Goal: Task Accomplishment & Management: Manage account settings

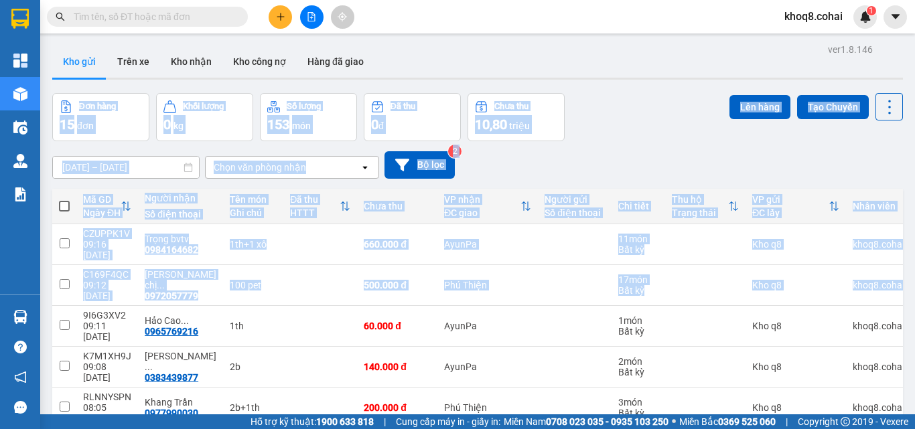
drag, startPoint x: 903, startPoint y: 88, endPoint x: 914, endPoint y: -58, distance: 147.0
click at [914, 0] on html "Kết quả tìm kiếm ( 0 ) Bộ lọc No Data khoq8.cohai 1 Tổng Quan Kho hàng mới Điều…" at bounding box center [457, 214] width 915 height 429
click at [628, 148] on div "[DATE] – [DATE] Press the down arrow key to interact with the calendar and sele…" at bounding box center [477, 165] width 850 height 48
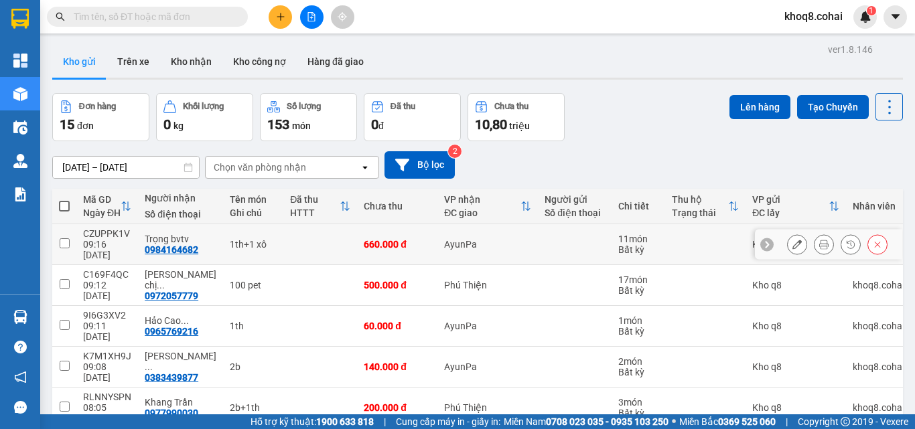
click at [283, 246] on td at bounding box center [320, 244] width 74 height 41
checkbox input "true"
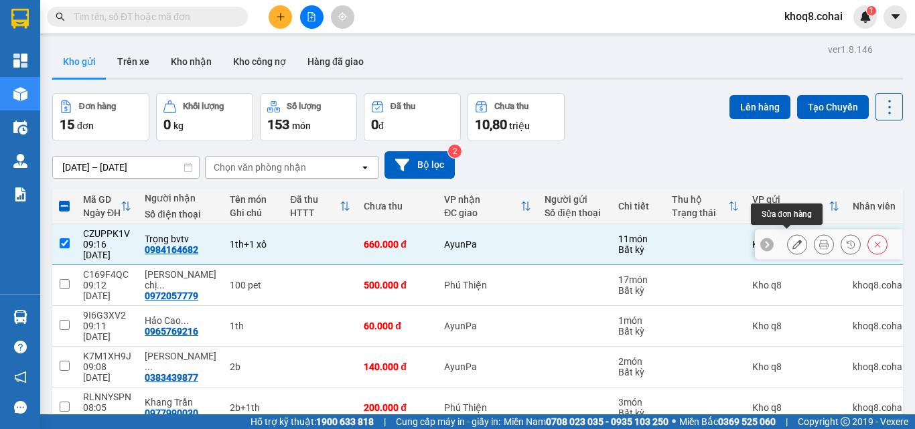
click at [792, 240] on icon at bounding box center [796, 244] width 9 height 9
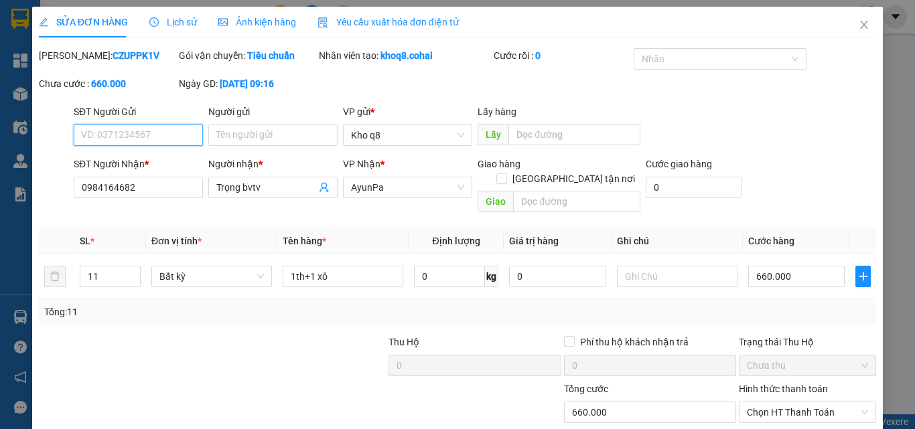
type input "0984164682"
type input "Trọng bvtv"
type input "0"
type input "660.000"
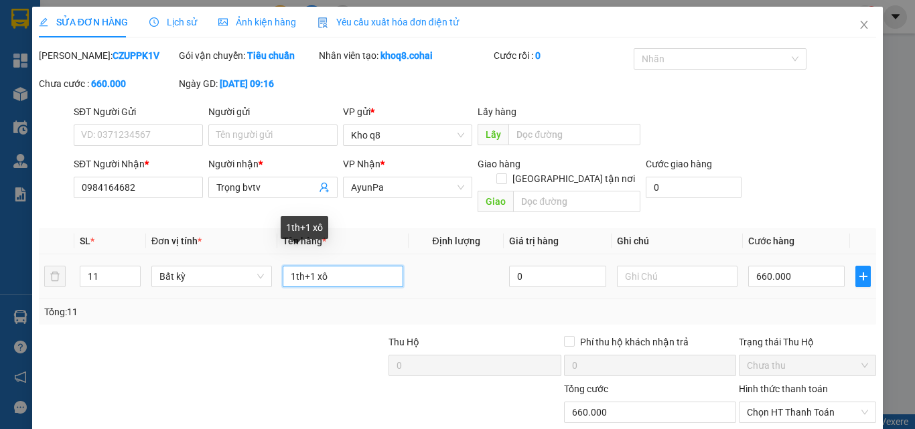
click at [292, 266] on input "1th+1 xô" at bounding box center [343, 276] width 121 height 21
type input "10th+1 xô"
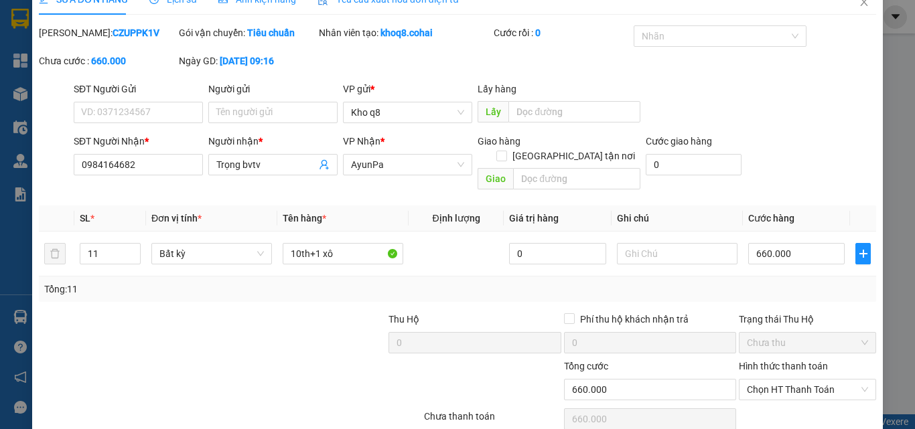
scroll to position [69, 0]
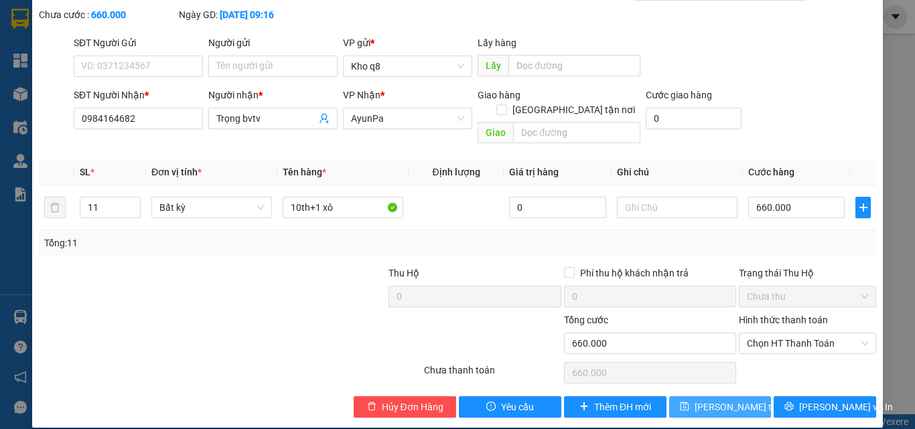
click at [725, 400] on span "[PERSON_NAME] thay đổi" at bounding box center [747, 407] width 107 height 15
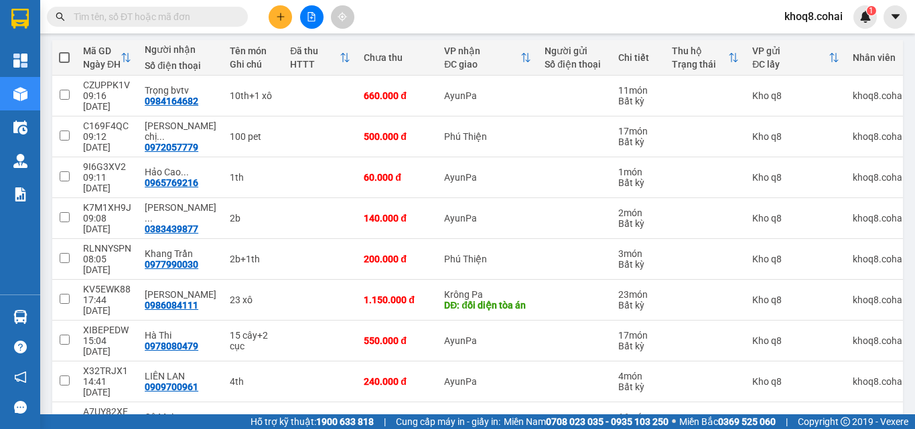
scroll to position [171, 0]
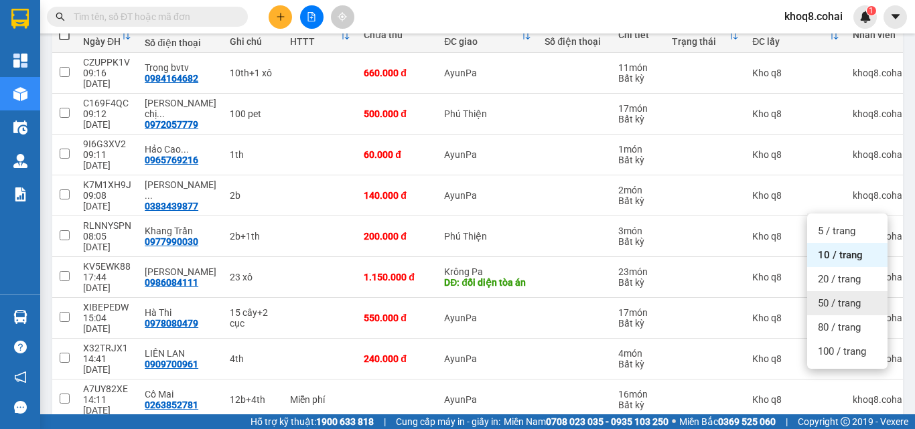
click at [844, 298] on span "50 / trang" at bounding box center [838, 303] width 43 height 13
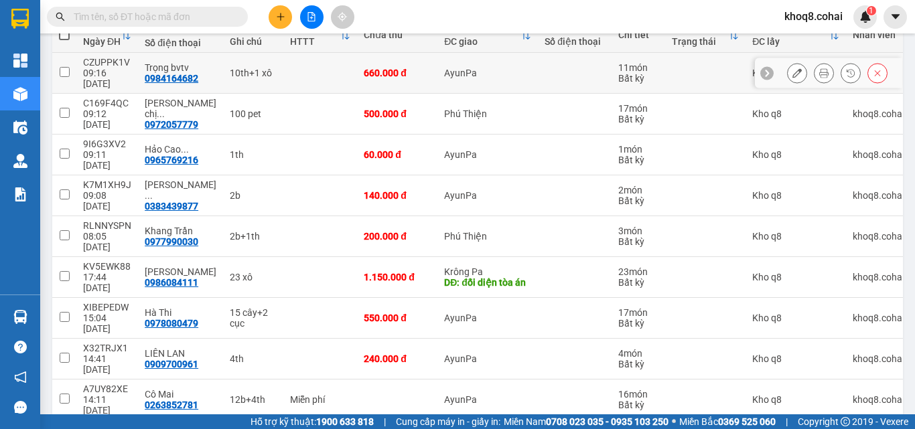
click at [283, 74] on td at bounding box center [320, 73] width 74 height 41
checkbox input "true"
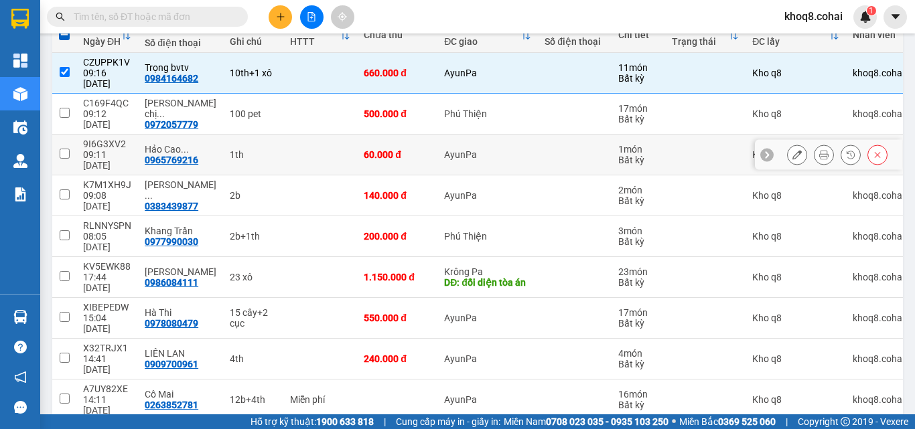
click at [260, 149] on div "1th" at bounding box center [253, 154] width 47 height 11
checkbox input "true"
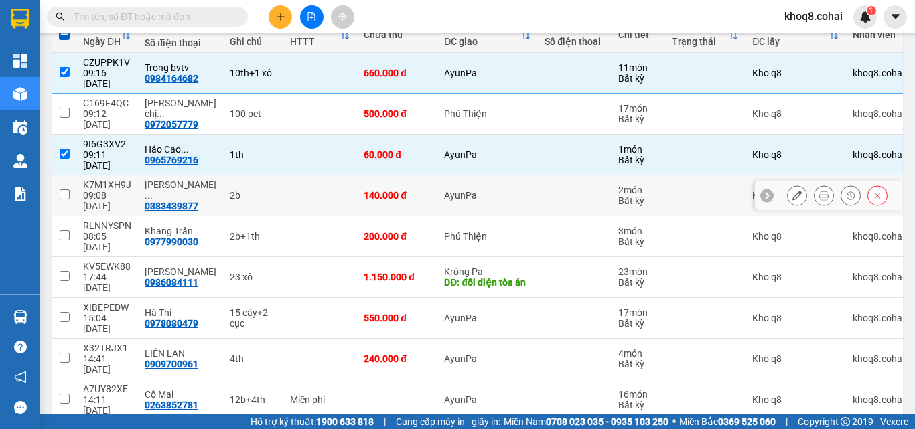
click at [249, 190] on div "2b" at bounding box center [253, 195] width 47 height 11
checkbox input "true"
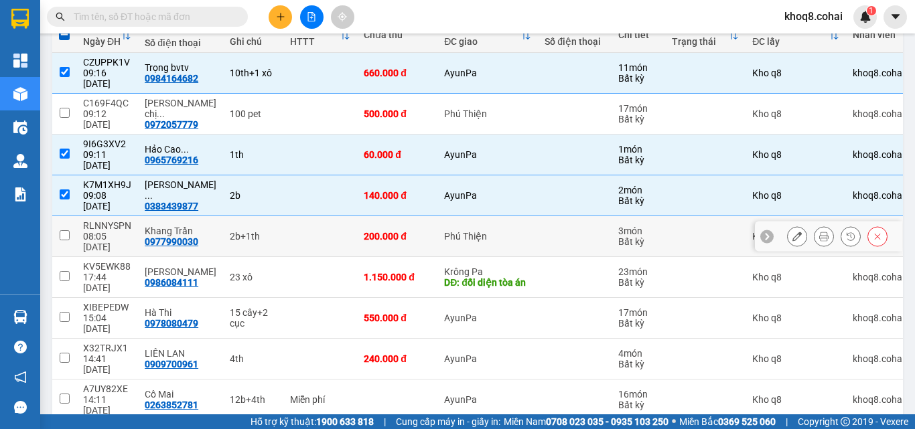
click at [262, 216] on td "2b+1th" at bounding box center [253, 236] width 60 height 41
checkbox input "true"
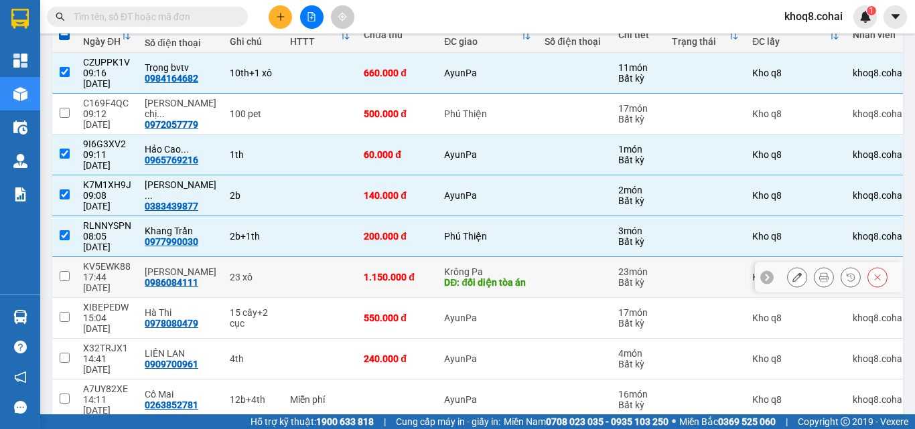
click at [264, 257] on td "23 xô" at bounding box center [253, 277] width 60 height 41
checkbox input "true"
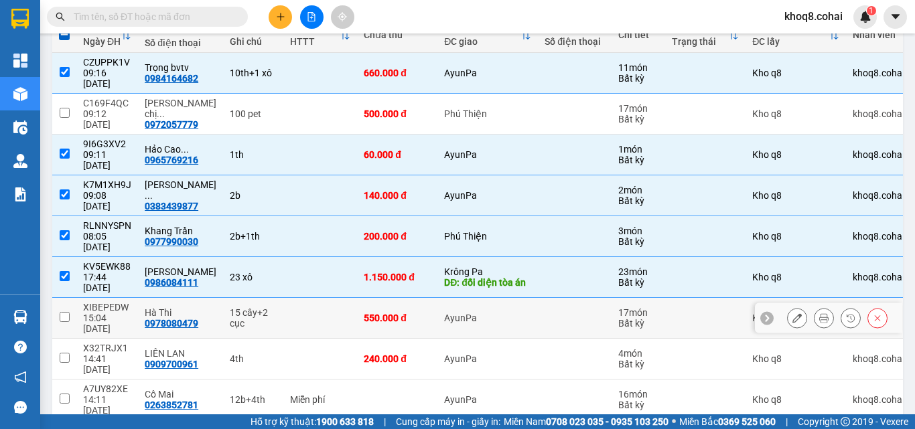
click at [283, 298] on td at bounding box center [320, 318] width 74 height 41
checkbox input "true"
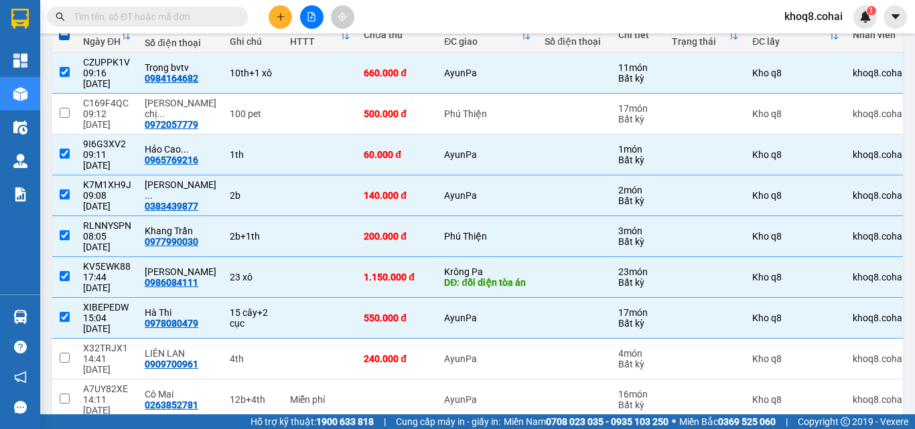
checkbox input "true"
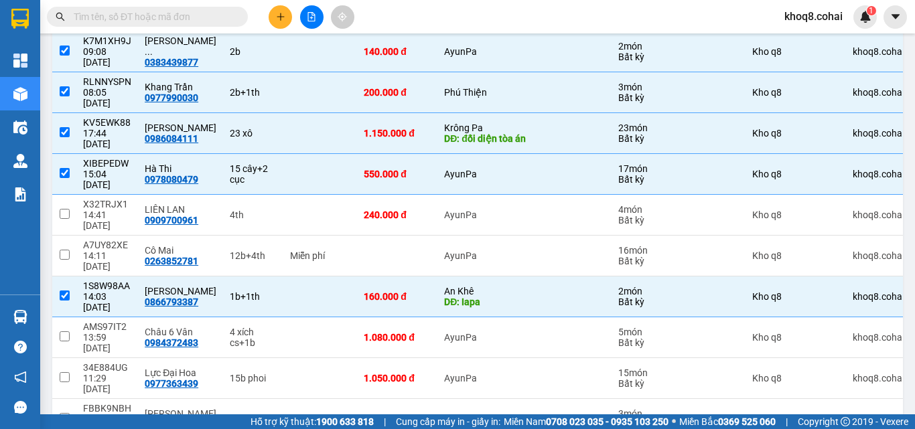
scroll to position [322, 0]
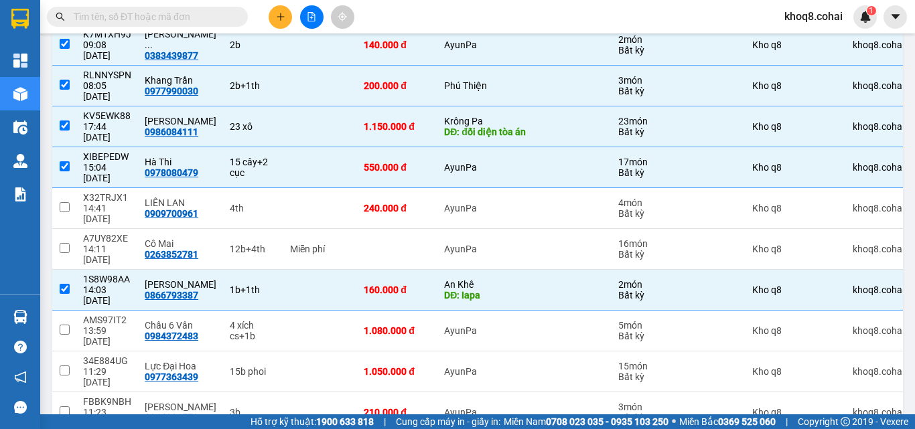
checkbox input "true"
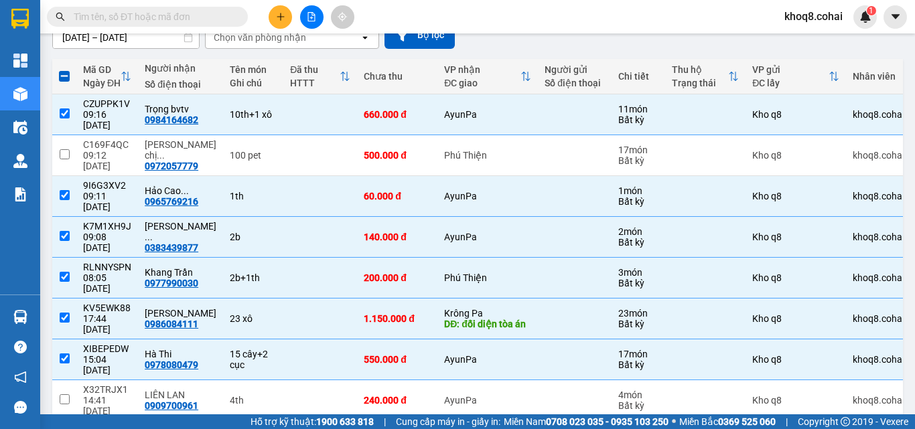
scroll to position [0, 0]
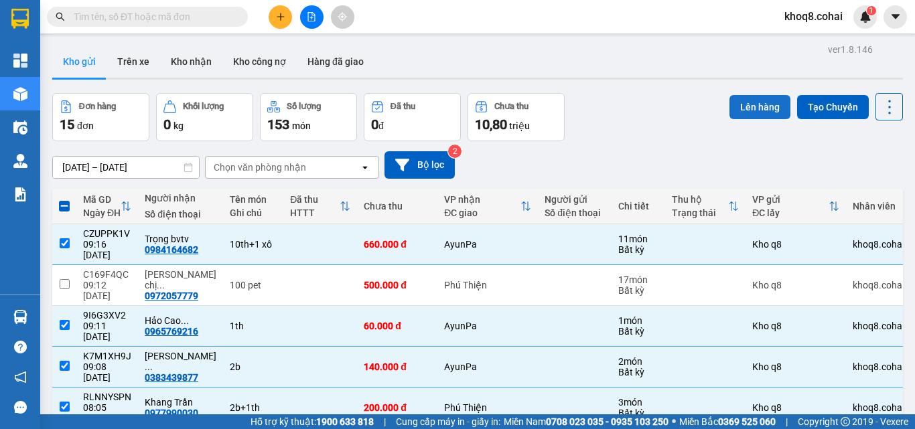
click at [734, 108] on button "Lên hàng" at bounding box center [759, 107] width 61 height 24
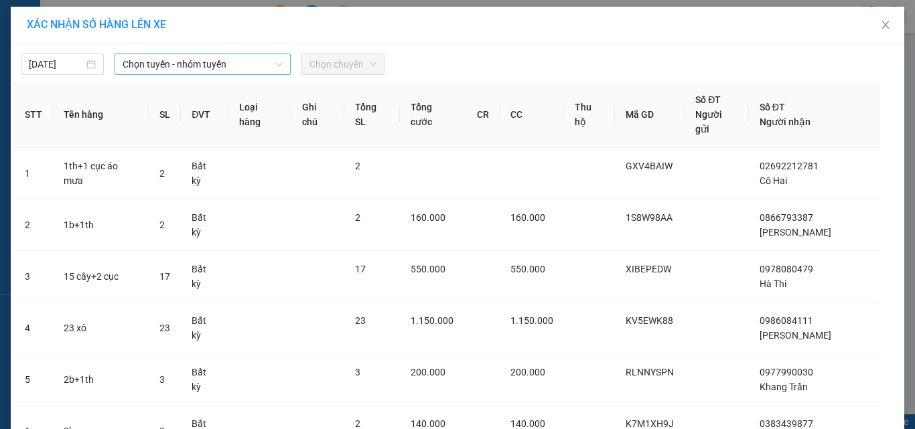
click at [192, 61] on span "Chọn tuyến - nhóm tuyến" at bounding box center [203, 64] width 160 height 20
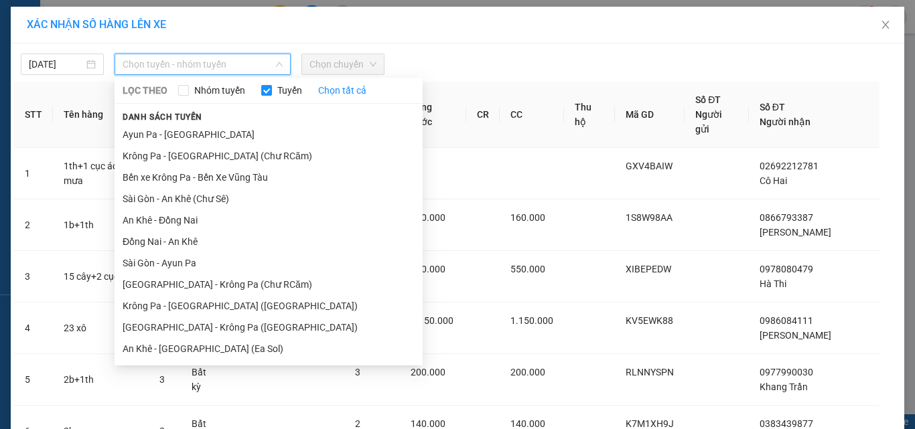
click at [192, 60] on span "Chọn tuyến - nhóm tuyến" at bounding box center [203, 64] width 160 height 20
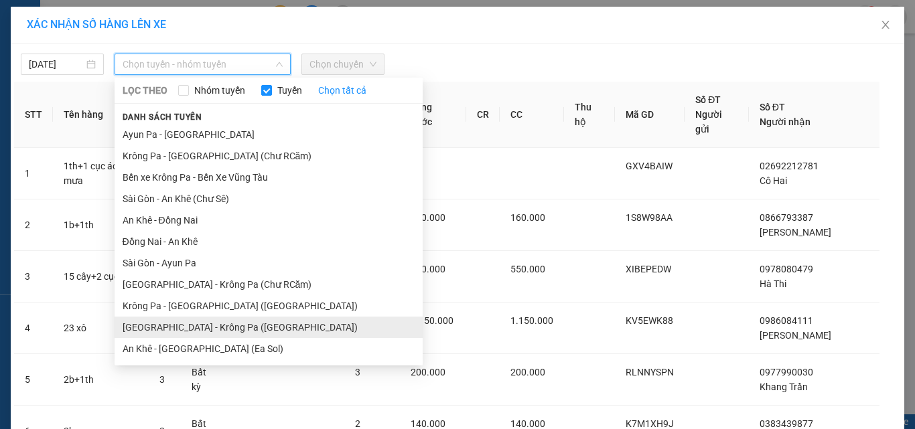
click at [193, 330] on li "[GEOGRAPHIC_DATA] - Krông Pa ([GEOGRAPHIC_DATA])" at bounding box center [268, 327] width 308 height 21
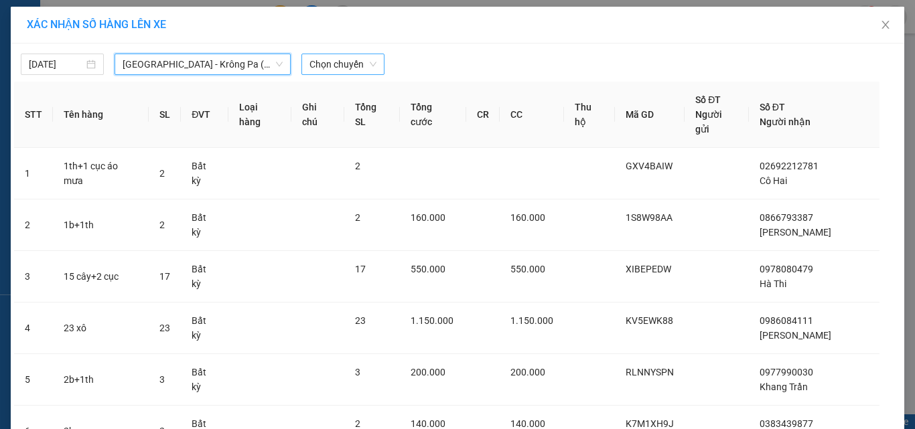
click at [321, 62] on span "Chọn chuyến" at bounding box center [342, 64] width 67 height 20
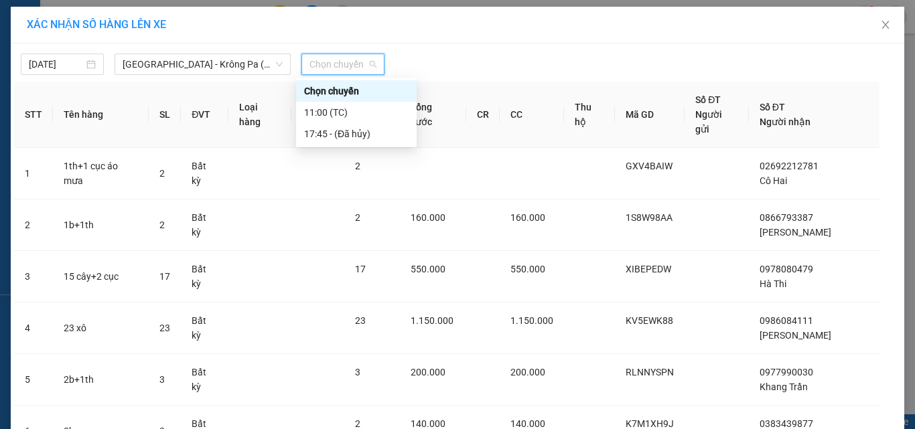
click at [339, 65] on span "Chọn chuyến" at bounding box center [342, 64] width 67 height 20
click at [333, 110] on div "11:00 (TC)" at bounding box center [356, 112] width 104 height 15
click at [333, 110] on th "Ghi chú" at bounding box center [317, 115] width 53 height 66
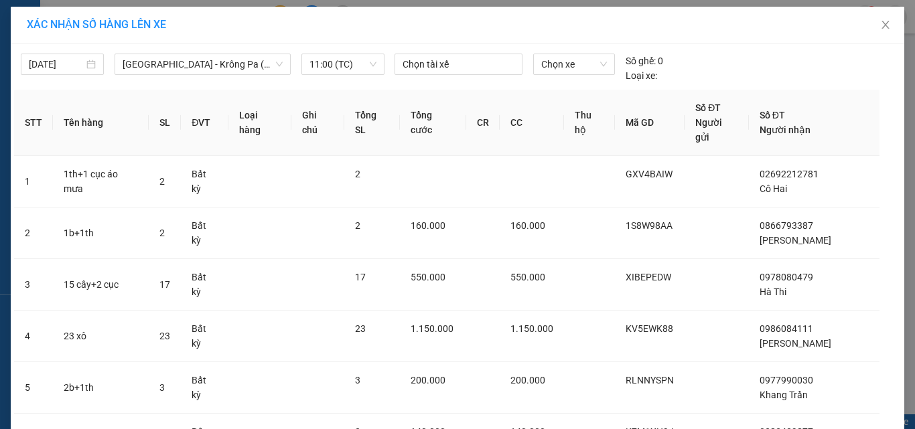
scroll to position [222, 0]
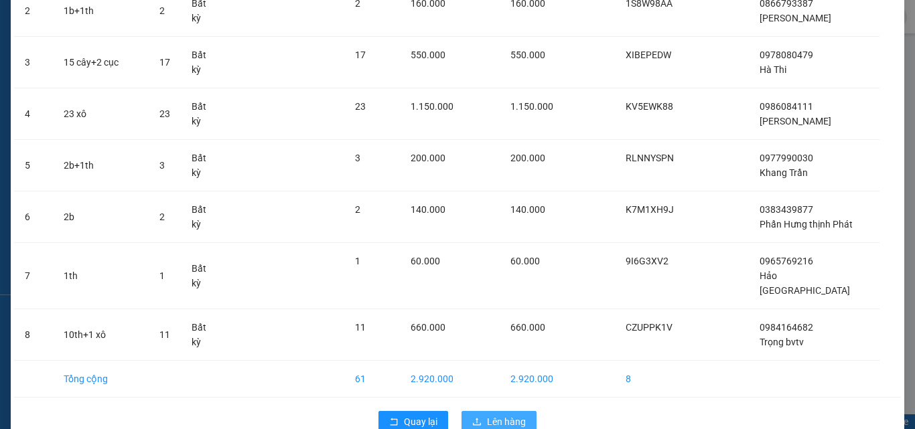
click at [496, 414] on span "Lên hàng" at bounding box center [506, 421] width 39 height 15
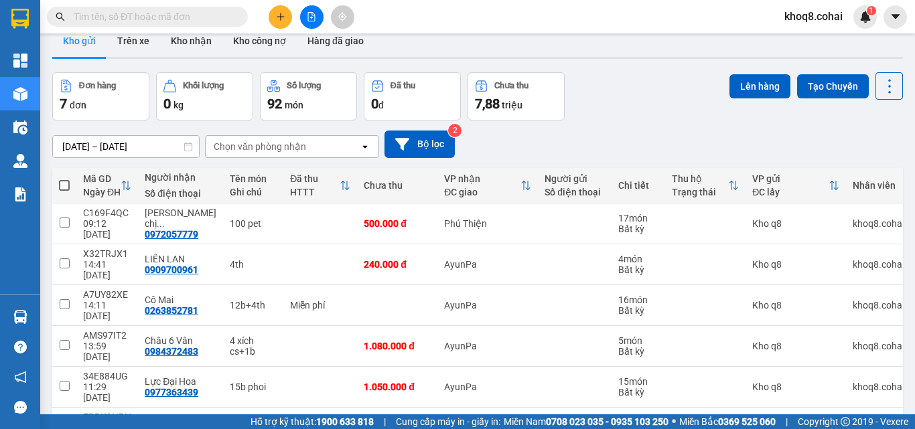
scroll to position [81, 0]
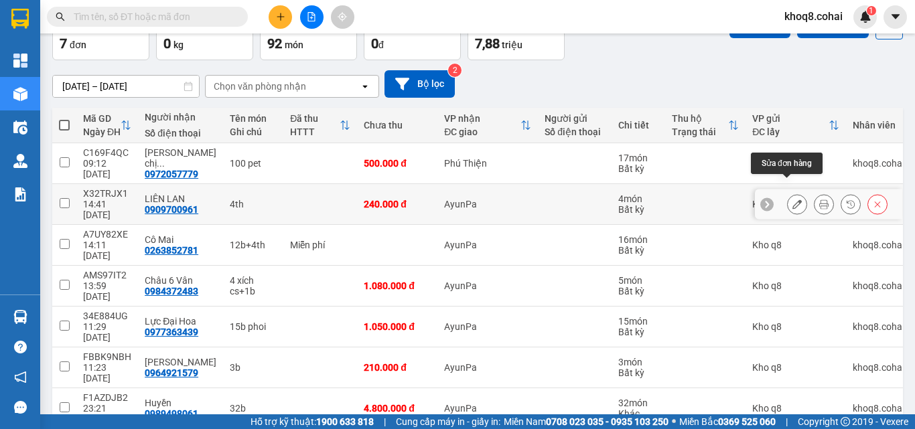
click at [792, 200] on icon at bounding box center [796, 204] width 9 height 9
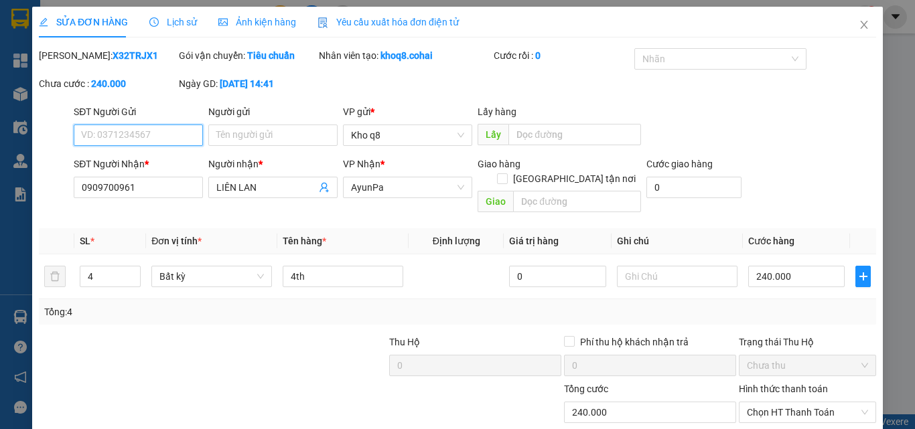
type input "0909700961"
type input "LIÊN LAN"
type input "0"
type input "240.000"
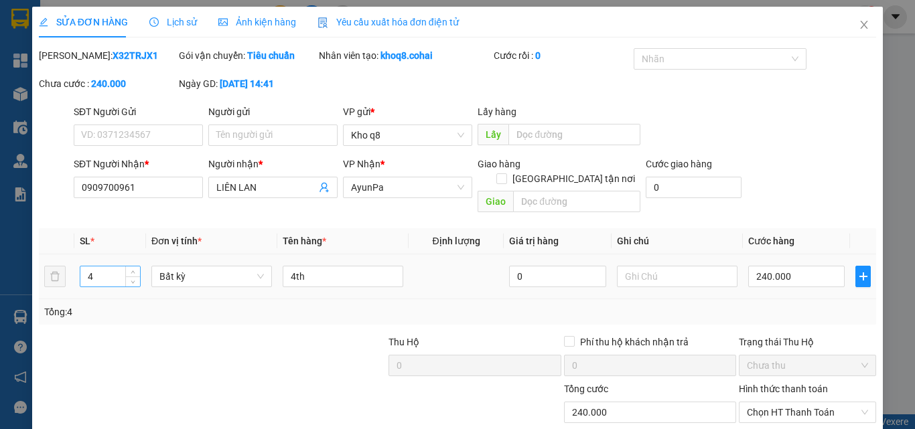
click at [104, 266] on input "4" at bounding box center [110, 276] width 60 height 20
type input "8"
click at [292, 266] on input "4th" at bounding box center [343, 276] width 121 height 21
type input "8th"
click at [805, 266] on input "240.000" at bounding box center [796, 276] width 96 height 21
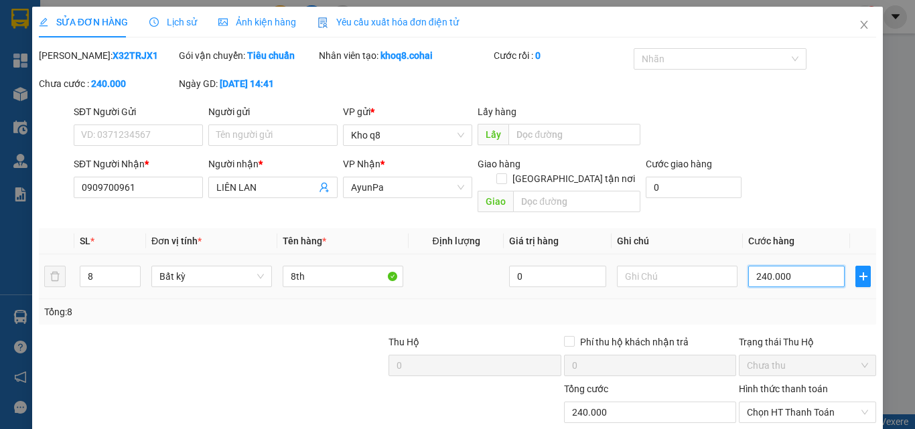
type input "5"
type input "50"
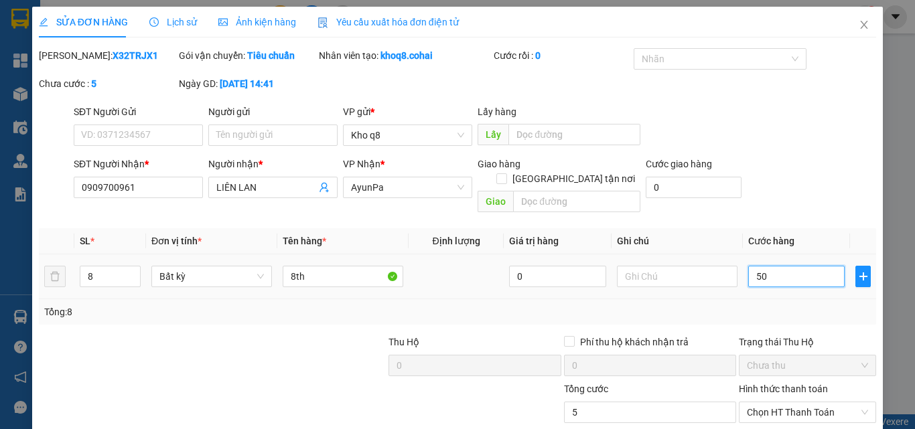
type input "50"
type input "500"
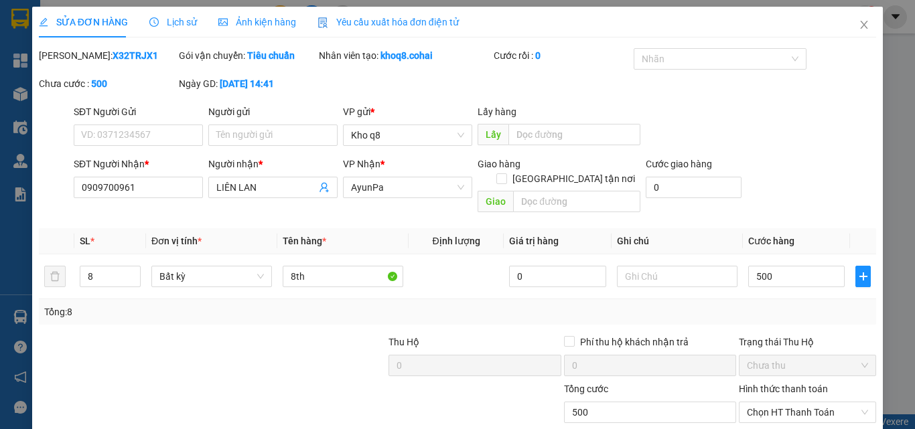
type input "500.000"
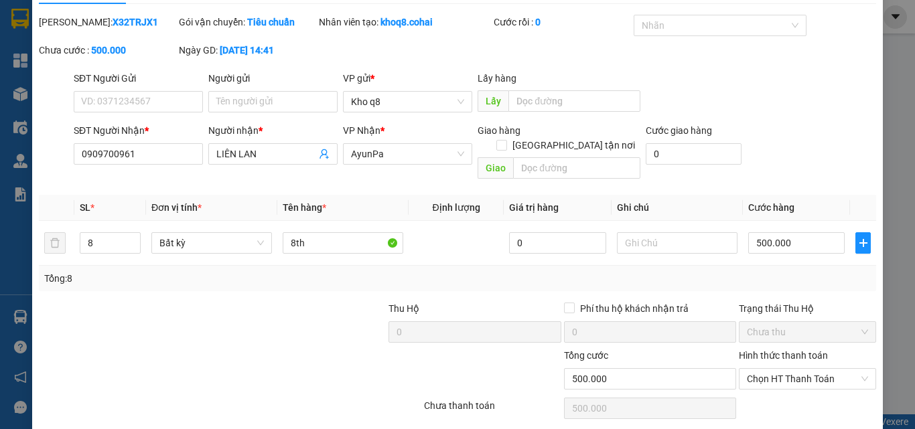
scroll to position [69, 0]
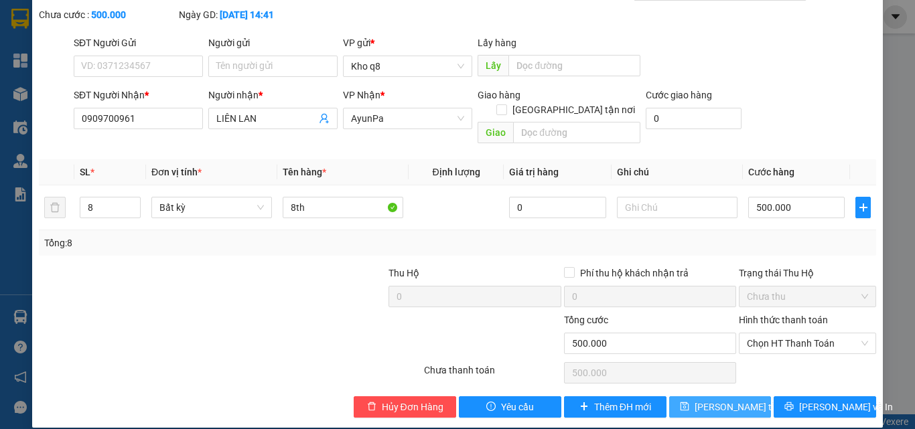
click at [711, 400] on span "[PERSON_NAME] thay đổi" at bounding box center [747, 407] width 107 height 15
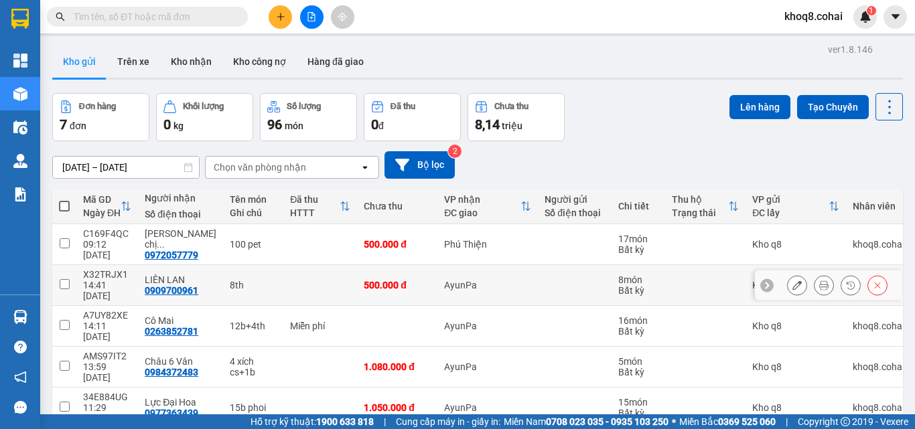
click at [249, 280] on div "8th" at bounding box center [253, 285] width 47 height 11
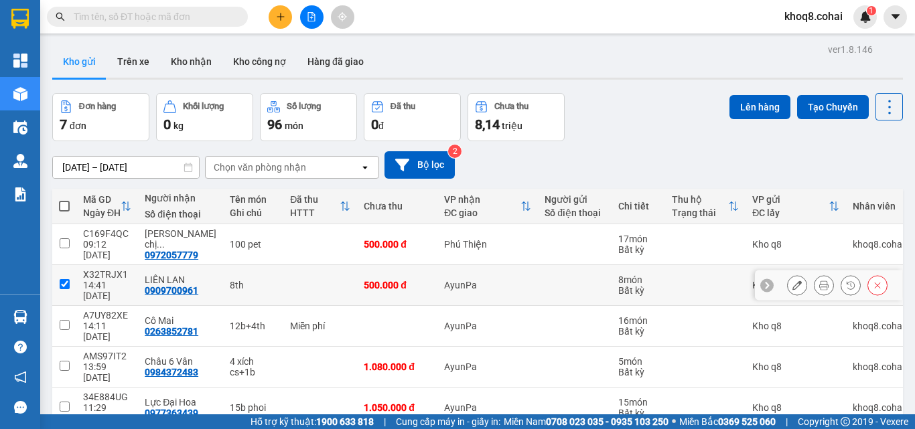
checkbox input "true"
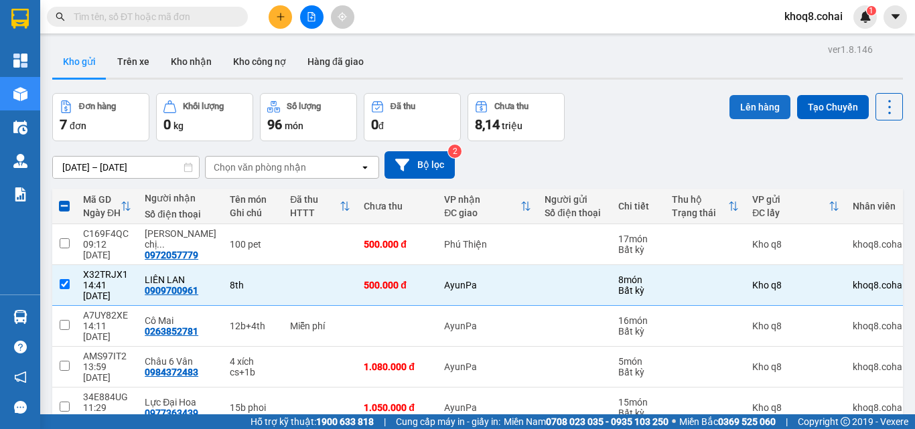
click at [743, 108] on button "Lên hàng" at bounding box center [759, 107] width 61 height 24
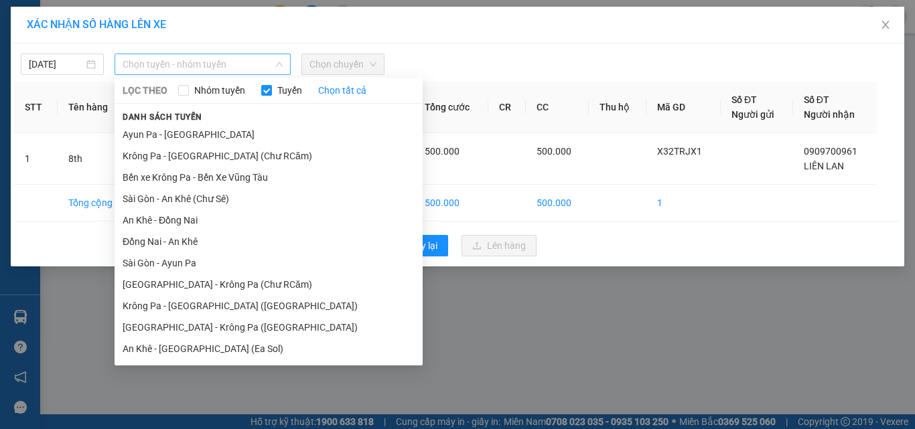
click at [169, 59] on span "Chọn tuyến - nhóm tuyến" at bounding box center [203, 64] width 160 height 20
click at [169, 60] on span "Chọn tuyến - nhóm tuyến" at bounding box center [203, 64] width 160 height 20
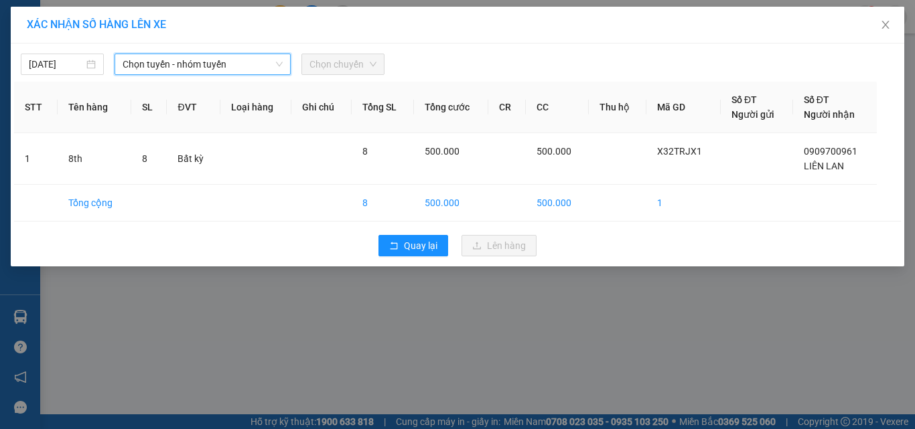
click at [169, 60] on span "Chọn tuyến - nhóm tuyến" at bounding box center [203, 64] width 160 height 20
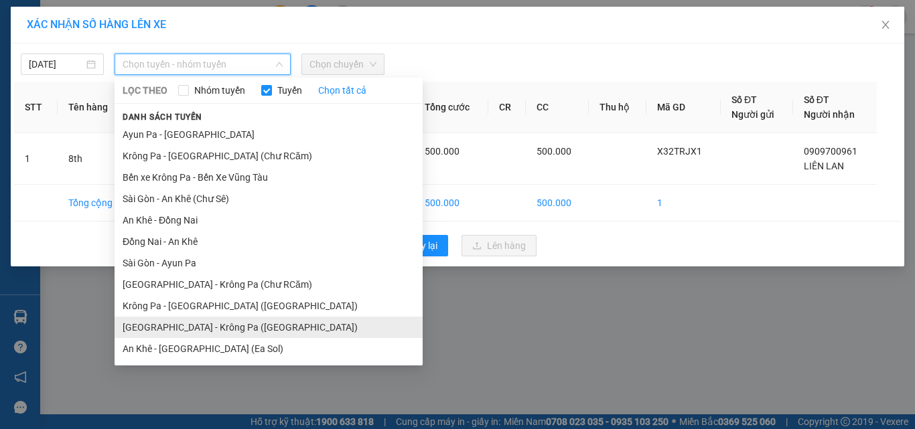
click at [195, 327] on li "[GEOGRAPHIC_DATA] - Krông Pa ([GEOGRAPHIC_DATA])" at bounding box center [268, 327] width 308 height 21
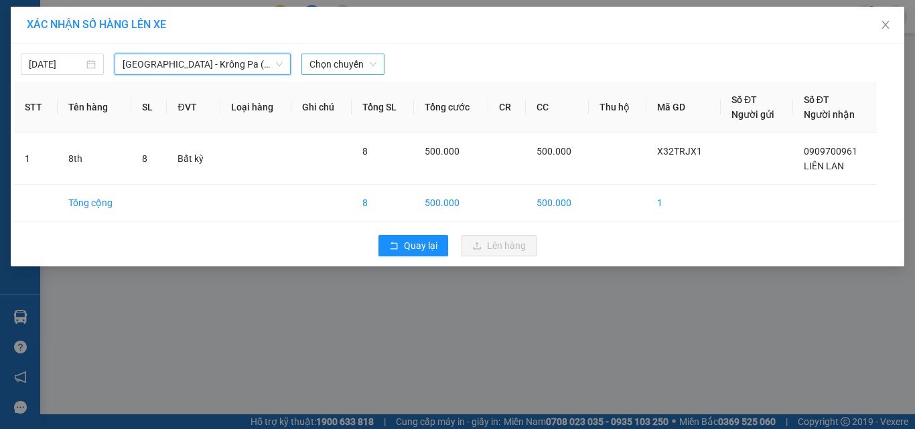
click at [351, 63] on span "Chọn chuyến" at bounding box center [342, 64] width 67 height 20
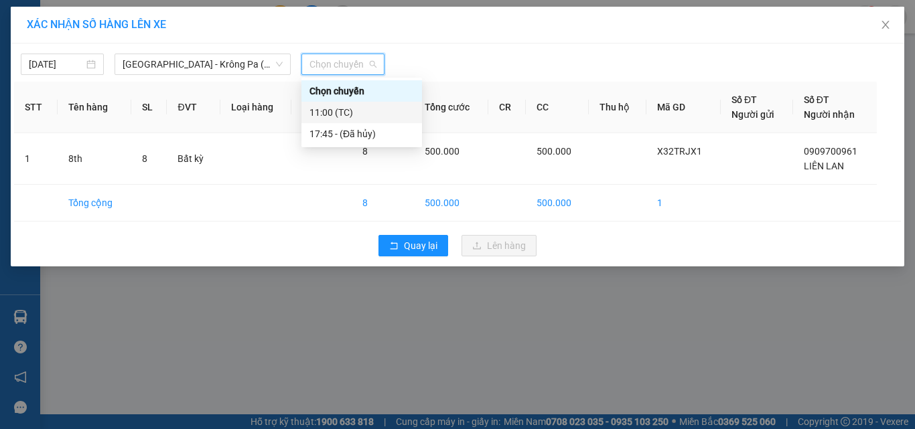
click at [331, 112] on div "11:00 (TC)" at bounding box center [361, 112] width 104 height 15
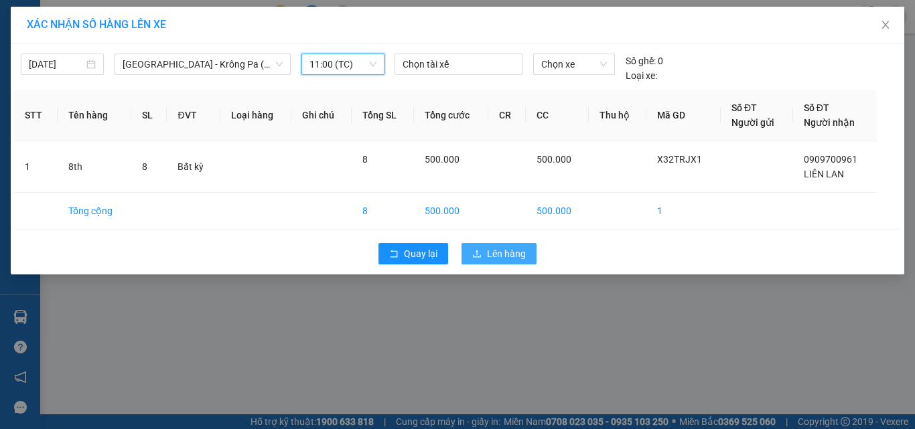
click at [511, 251] on span "Lên hàng" at bounding box center [506, 253] width 39 height 15
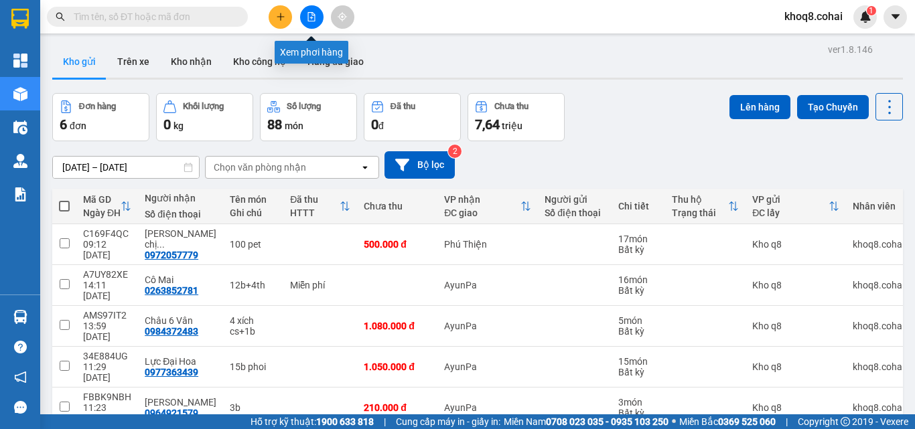
click at [312, 12] on button at bounding box center [311, 16] width 23 height 23
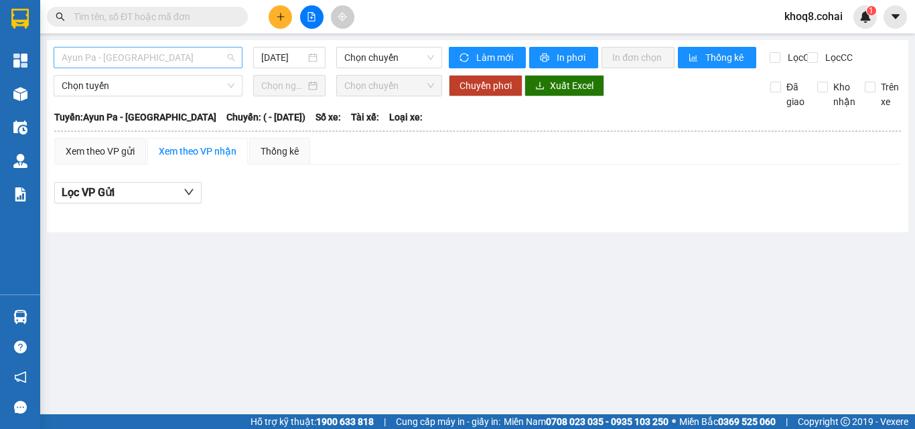
click at [170, 60] on span "Ayun Pa - [GEOGRAPHIC_DATA]" at bounding box center [148, 58] width 173 height 20
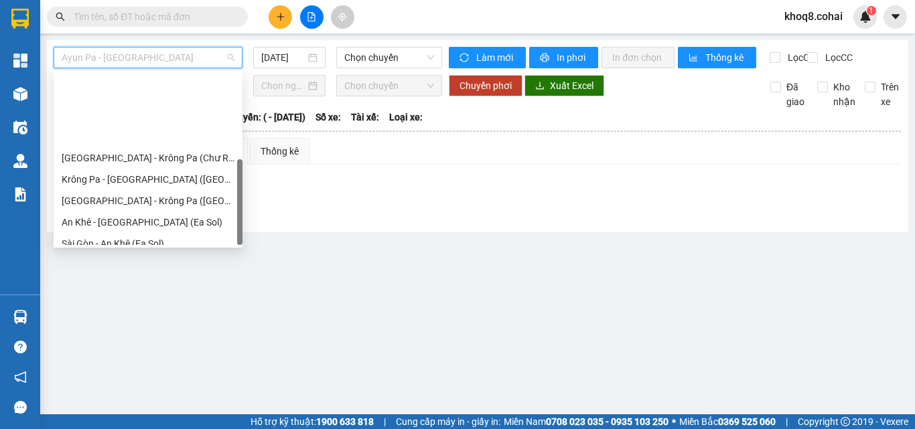
scroll to position [193, 0]
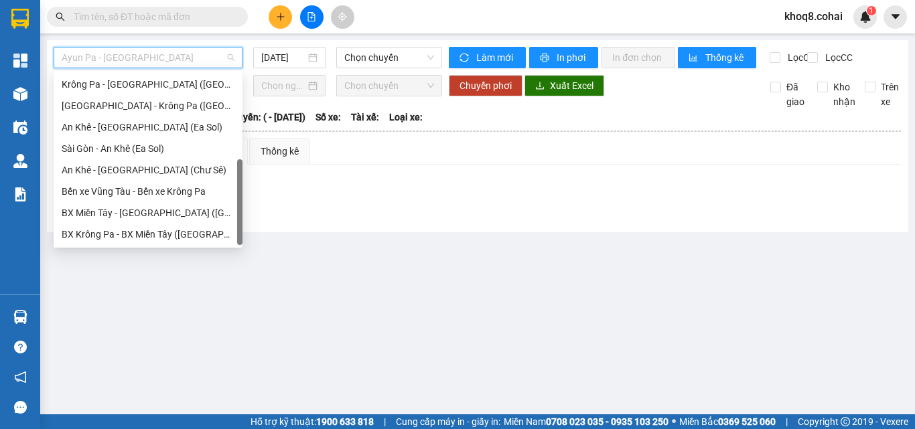
drag, startPoint x: 242, startPoint y: 94, endPoint x: 241, endPoint y: 225, distance: 131.2
click at [241, 225] on div at bounding box center [239, 202] width 5 height 86
click at [121, 104] on div "[GEOGRAPHIC_DATA] - Krông Pa ([GEOGRAPHIC_DATA])" at bounding box center [148, 105] width 173 height 15
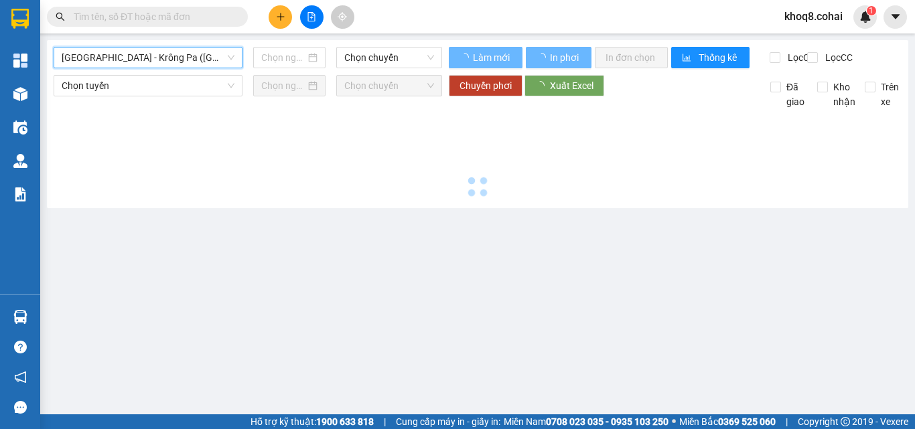
type input "[DATE]"
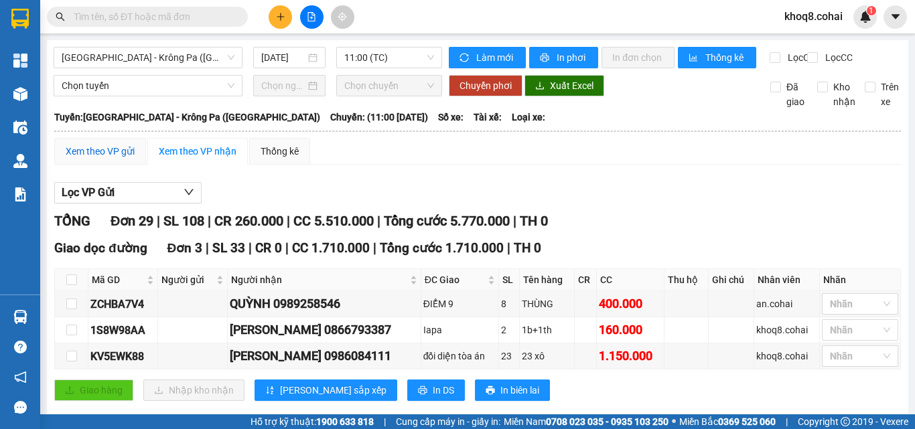
click at [95, 159] on div "Xem theo VP gửi" at bounding box center [100, 151] width 69 height 15
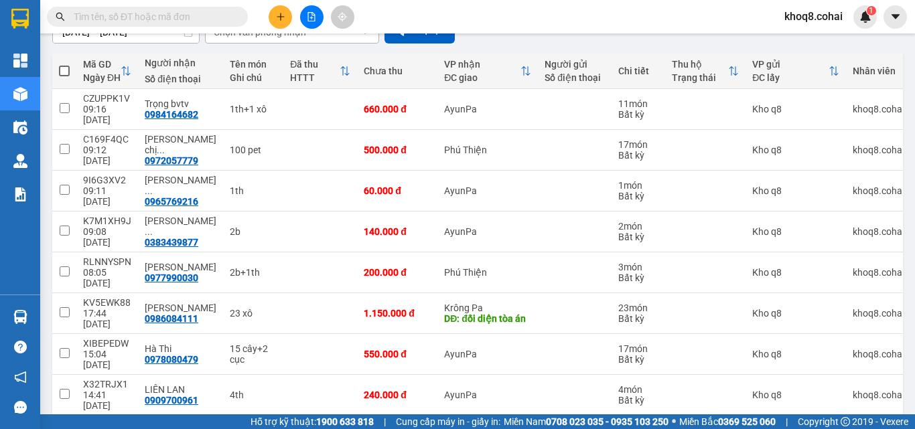
scroll to position [143, 0]
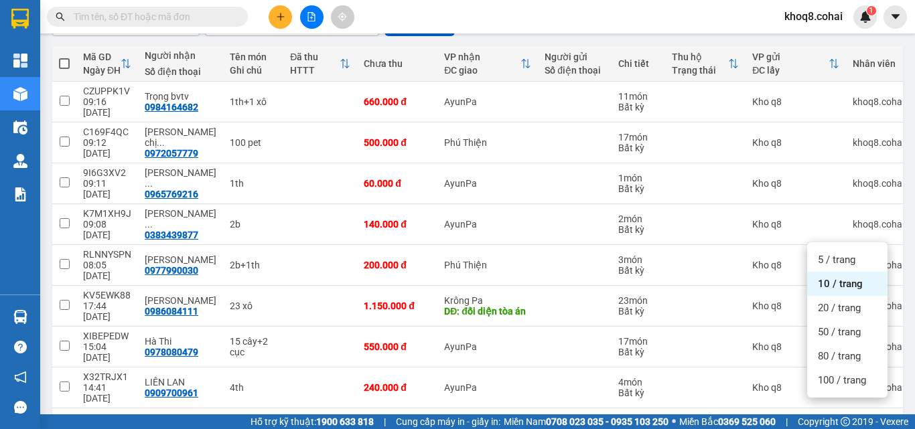
scroll to position [143, 0]
click at [837, 329] on span "50 / trang" at bounding box center [838, 331] width 43 height 13
click at [846, 408] on td "khoq8.cohai" at bounding box center [878, 428] width 65 height 41
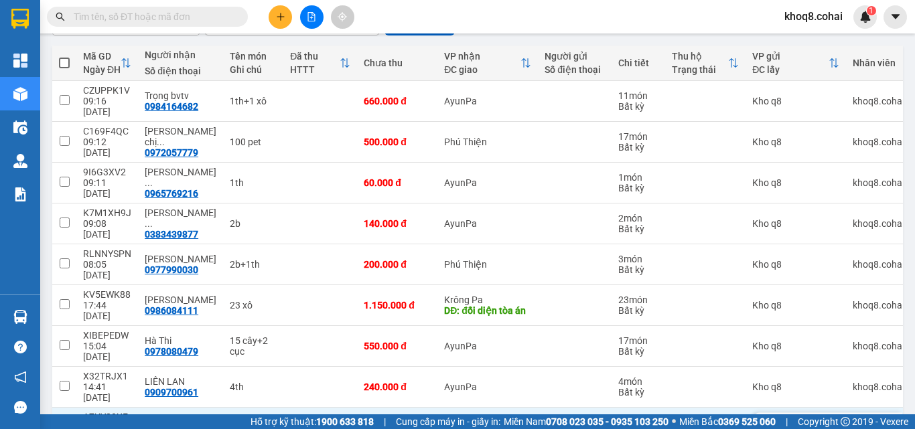
checkbox input "false"
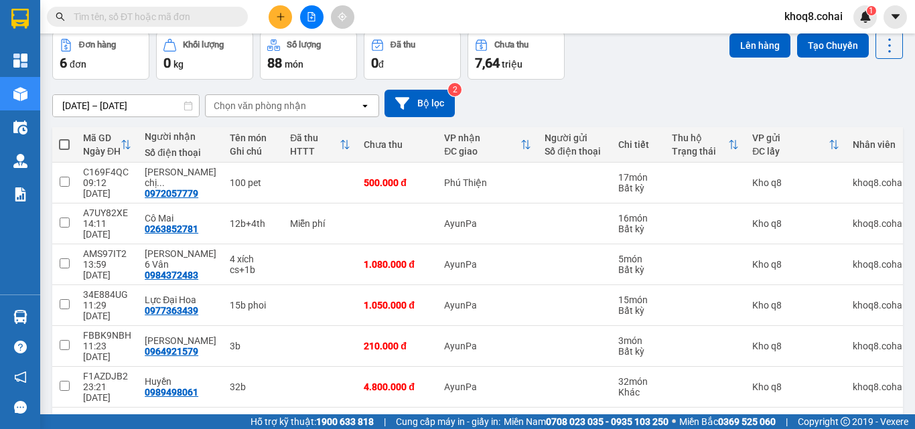
scroll to position [0, 0]
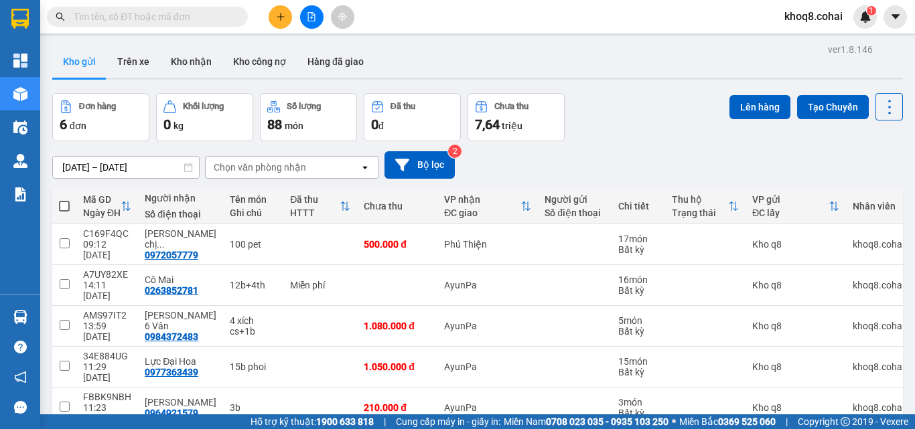
click at [914, 26] on div "khoq8.cohai 1" at bounding box center [843, 16] width 141 height 23
